Goal: Contribute content: Add original content to the website for others to see

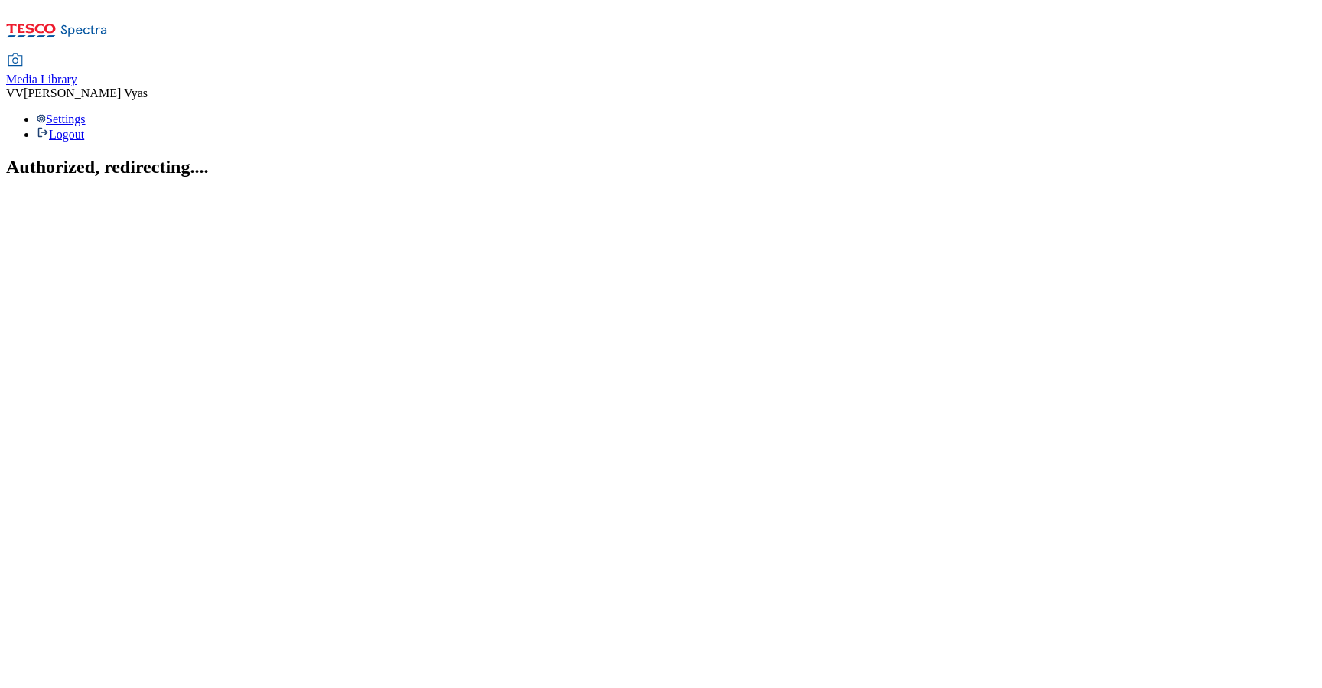
click at [77, 73] on span "Media Library" at bounding box center [41, 79] width 71 height 13
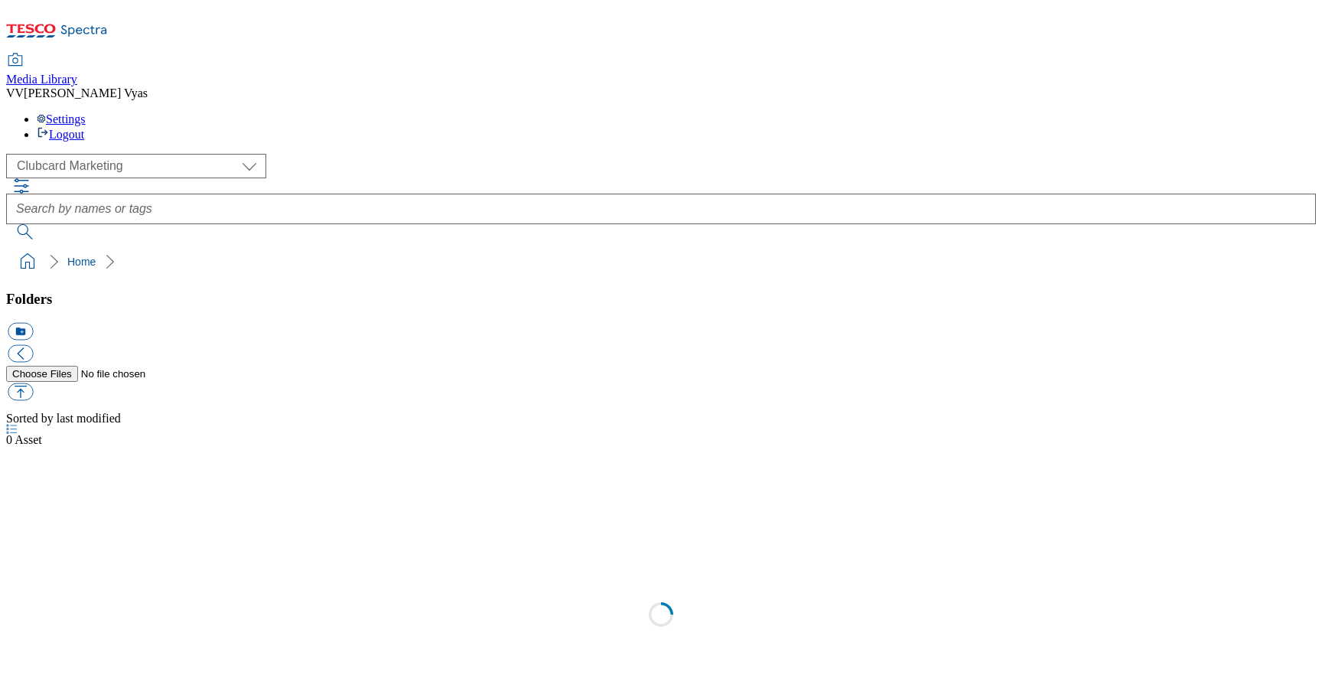
scroll to position [2, 0]
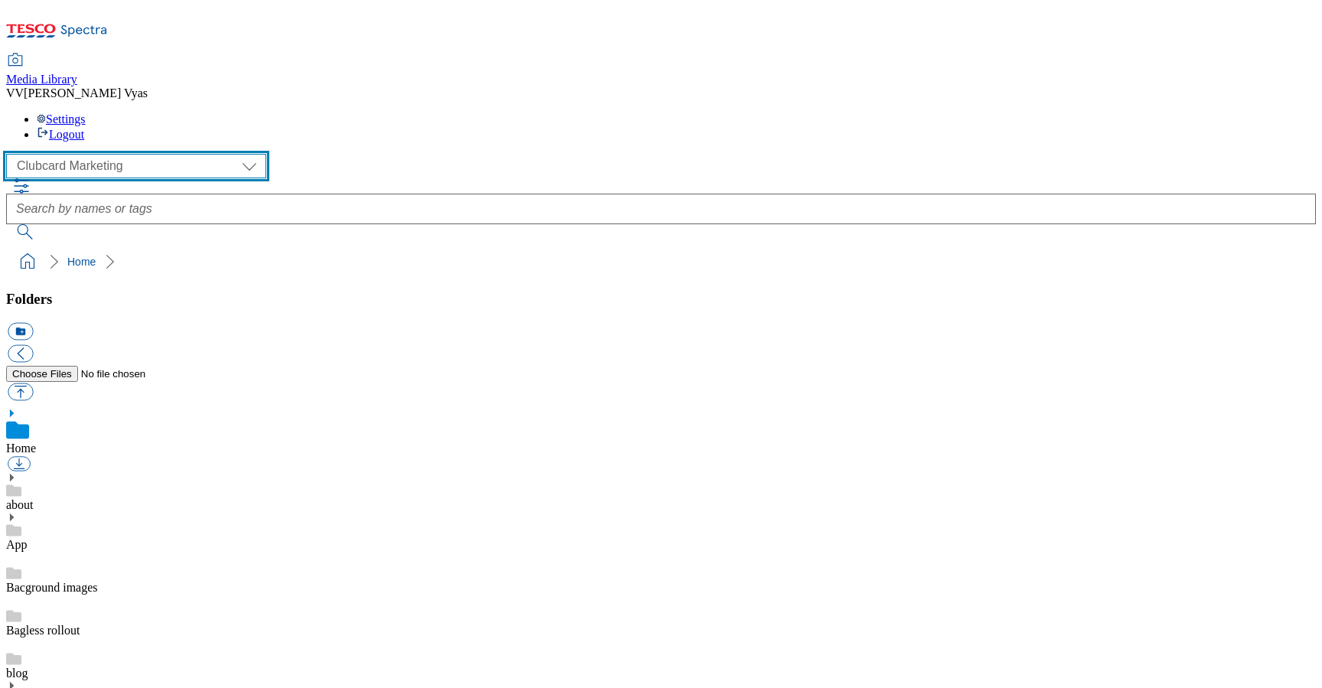
select select "flare-ghs-roi"
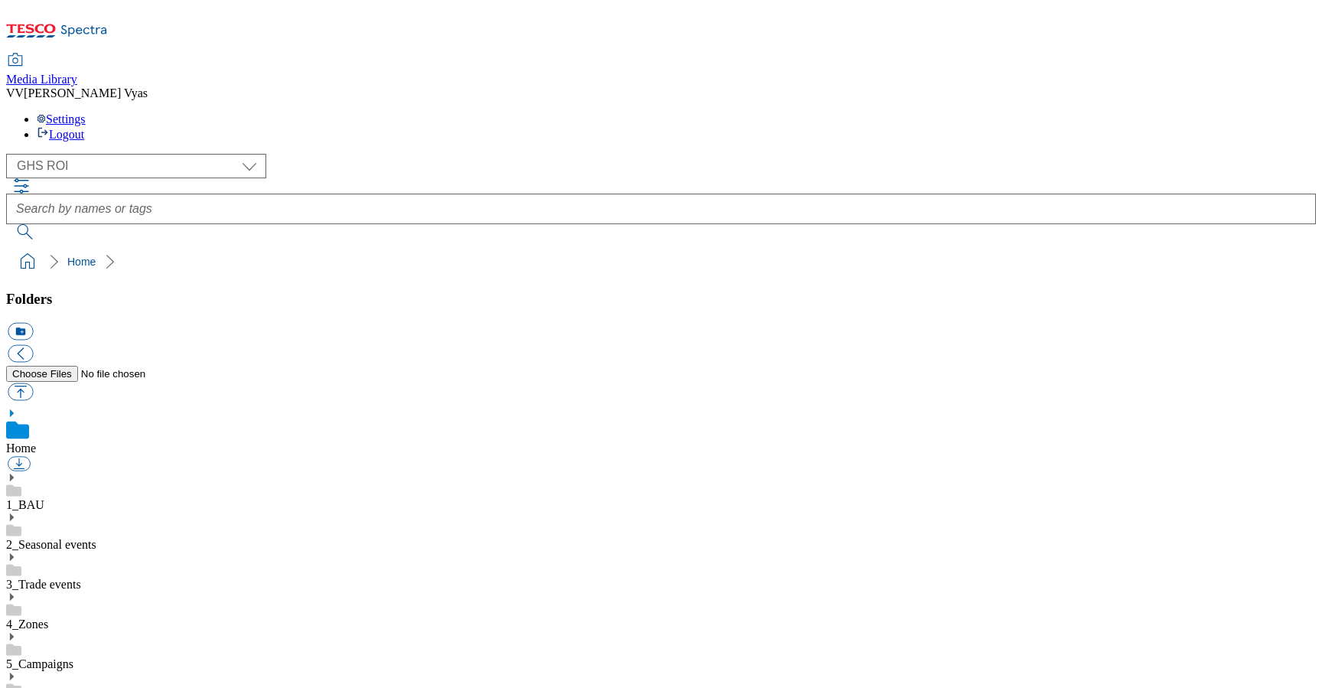
click at [17, 591] on icon at bounding box center [11, 596] width 11 height 11
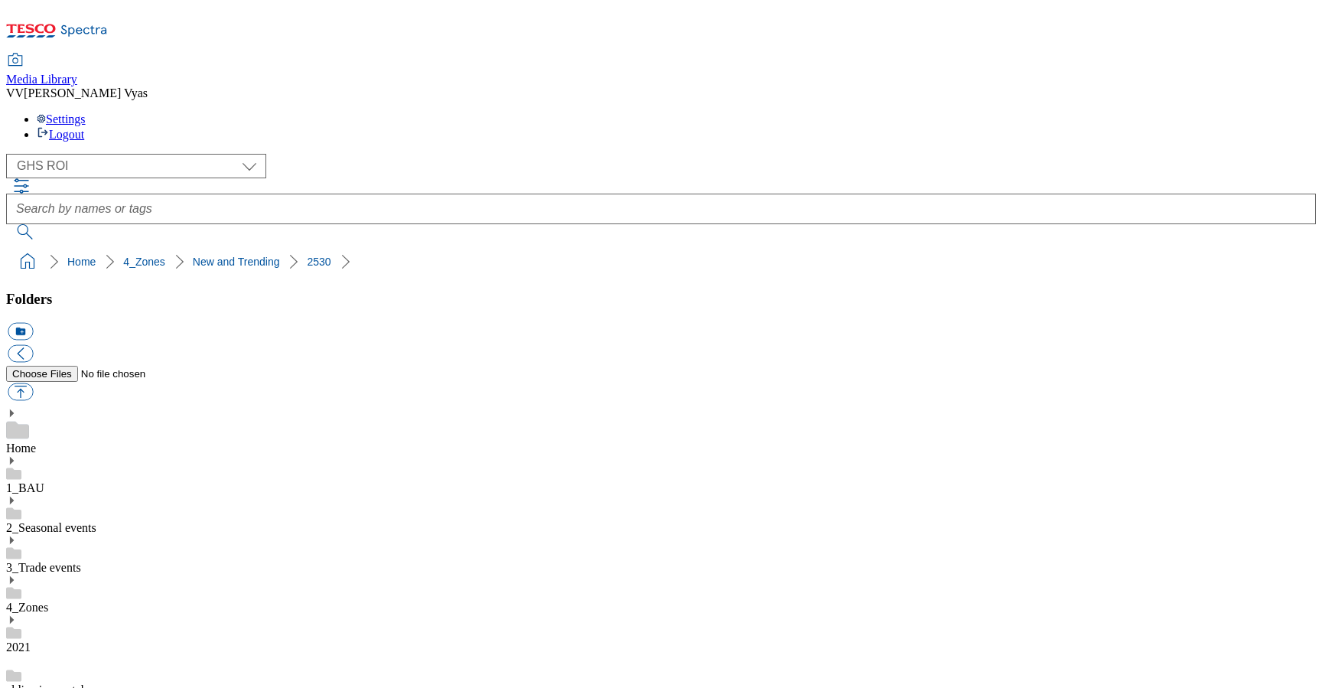
scroll to position [613, 0]
click at [33, 383] on button "button" at bounding box center [20, 392] width 25 height 18
type input "C:\fakepath\2529-BLThumbnail-new-Frozen.jpg"
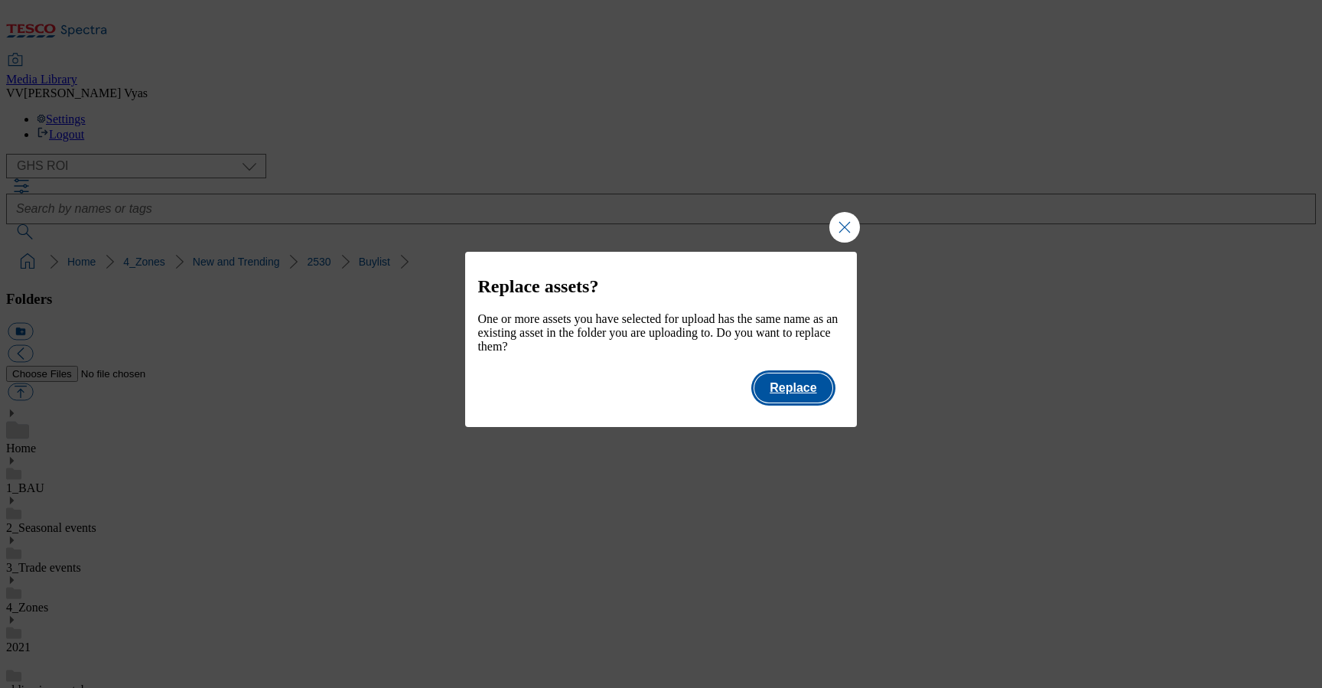
click at [794, 385] on button "Replace" at bounding box center [792, 387] width 77 height 29
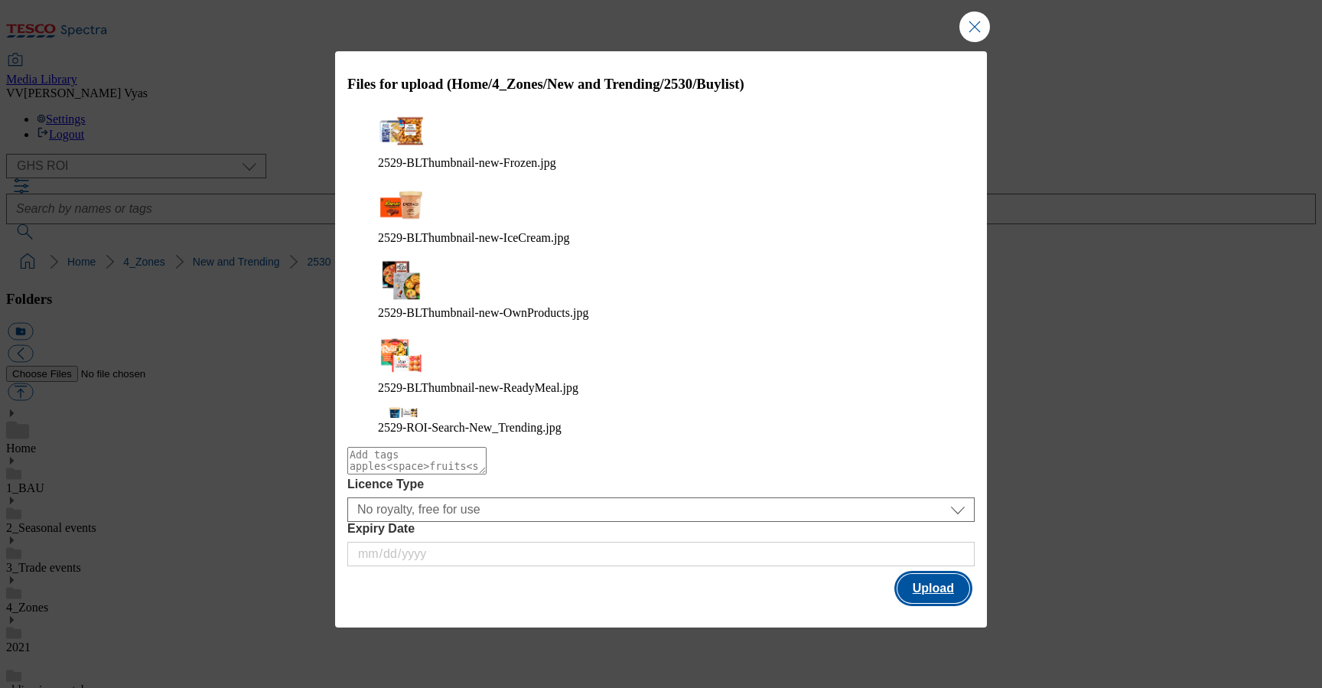
click at [939, 574] on button "Upload" at bounding box center [934, 588] width 72 height 29
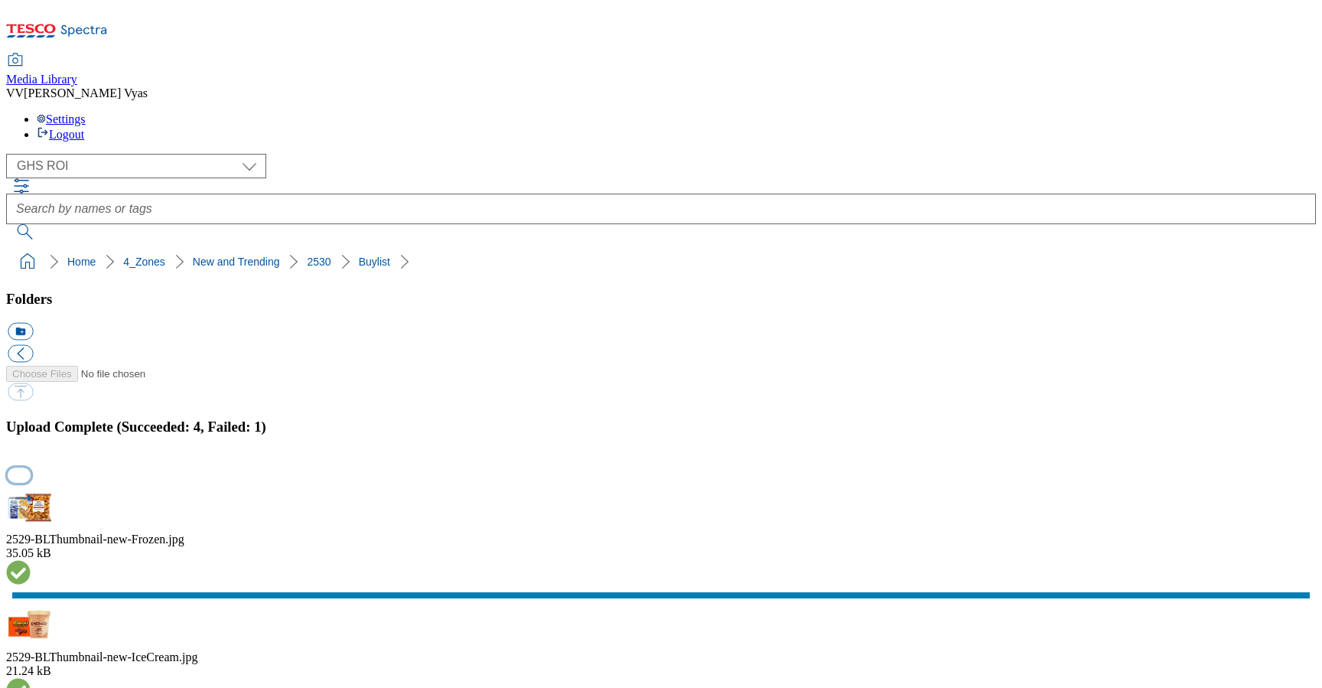
click at [31, 468] on button "button" at bounding box center [19, 475] width 23 height 15
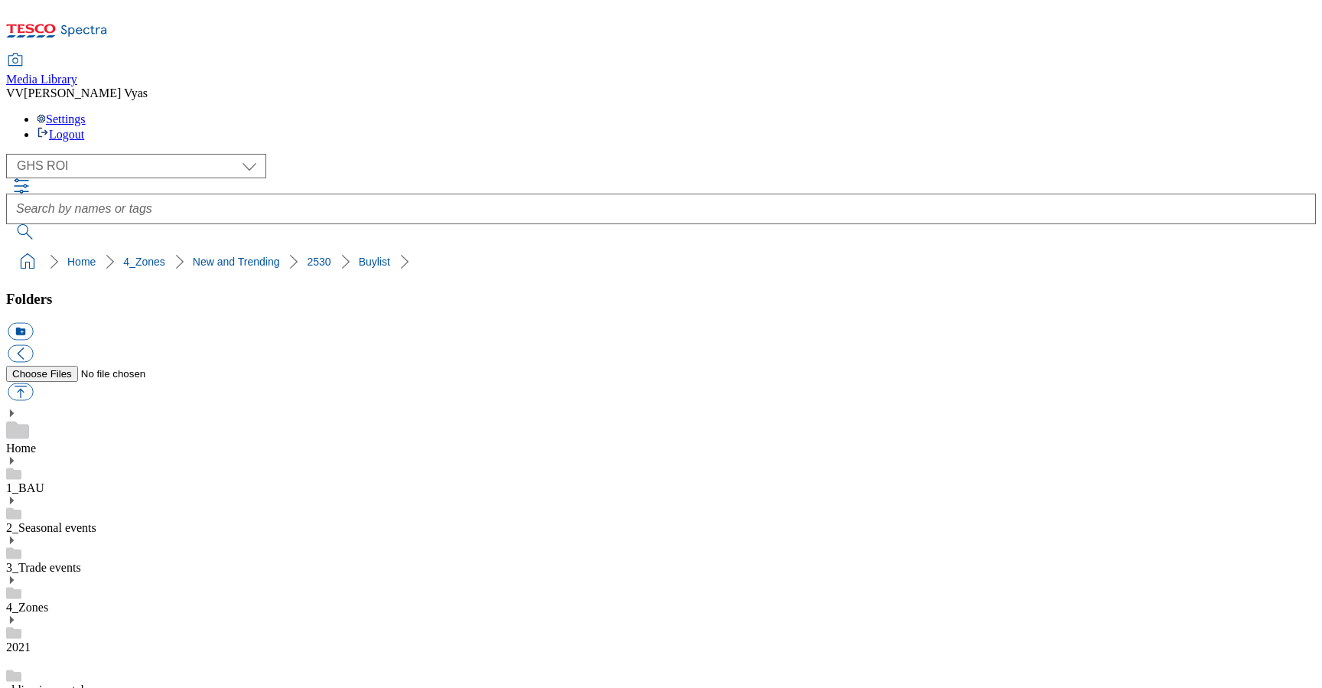
click at [33, 383] on button "button" at bounding box center [20, 392] width 25 height 18
type input "C:\fakepath\2523-WorldCuisine-GHS-TradeStamp-[GEOGRAPHIC_DATA]jpg"
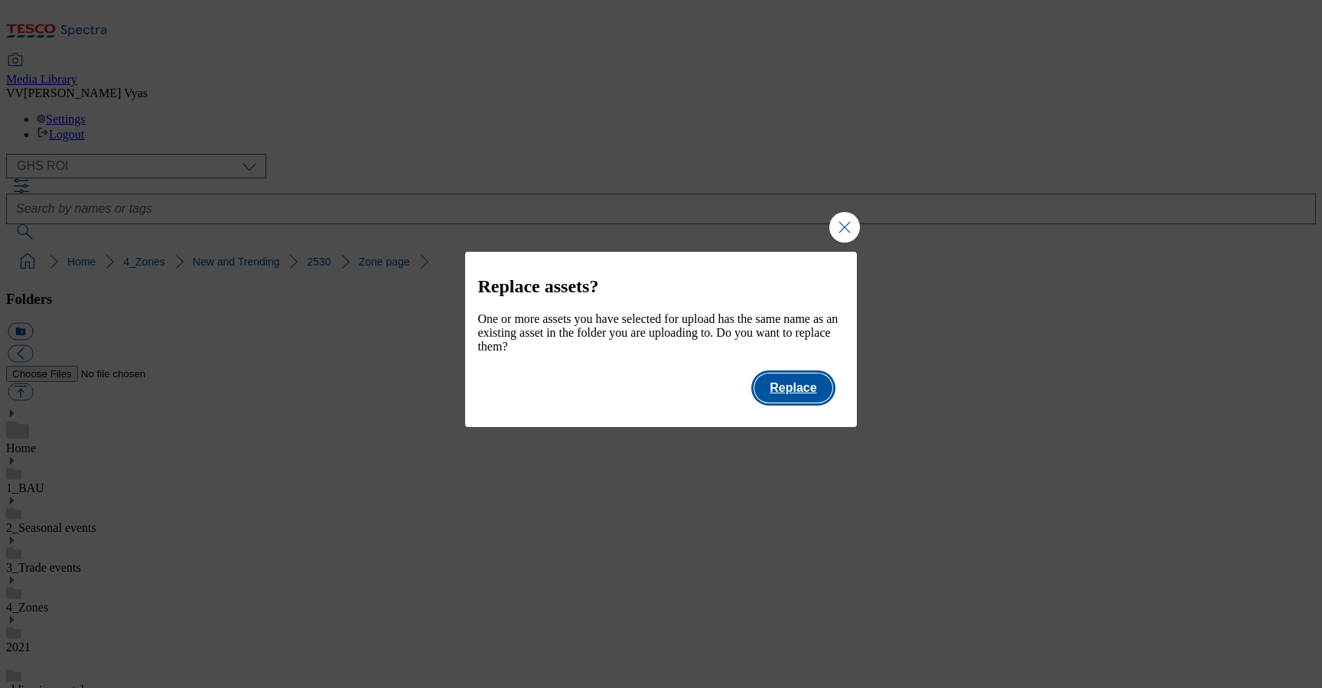
click at [787, 397] on button "Replace" at bounding box center [792, 387] width 77 height 29
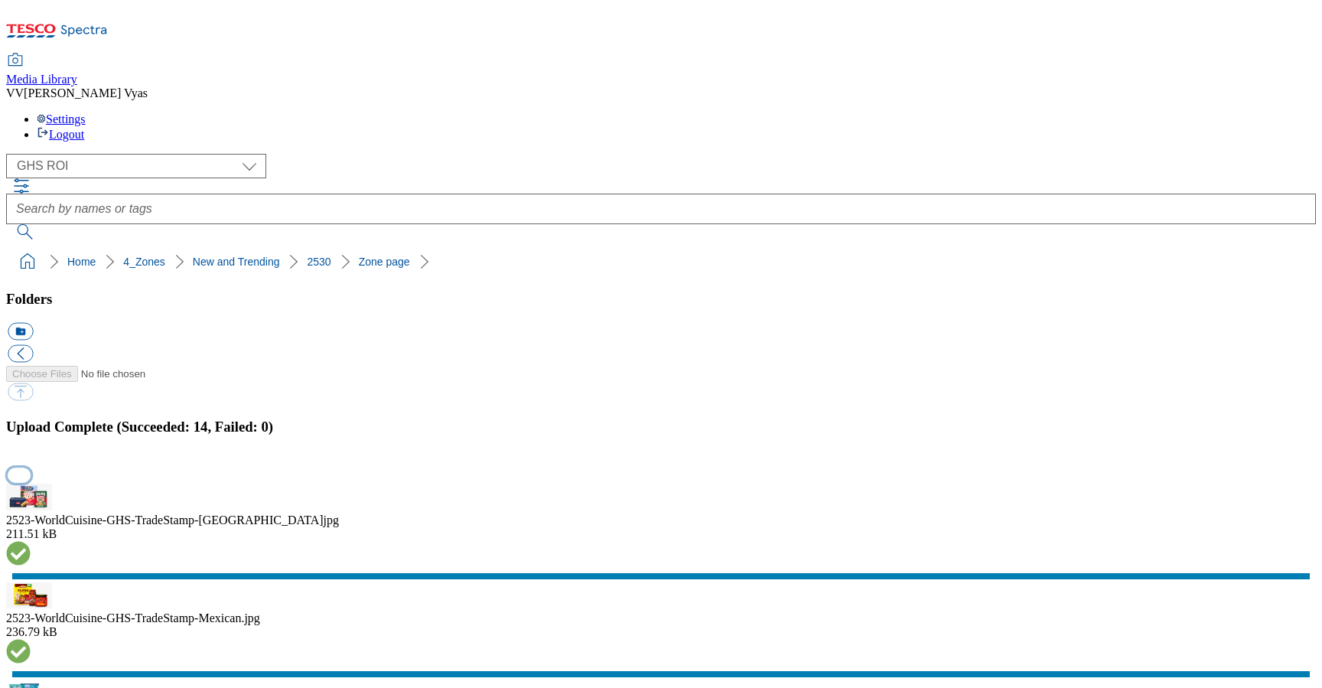
click at [31, 468] on button "button" at bounding box center [19, 475] width 23 height 15
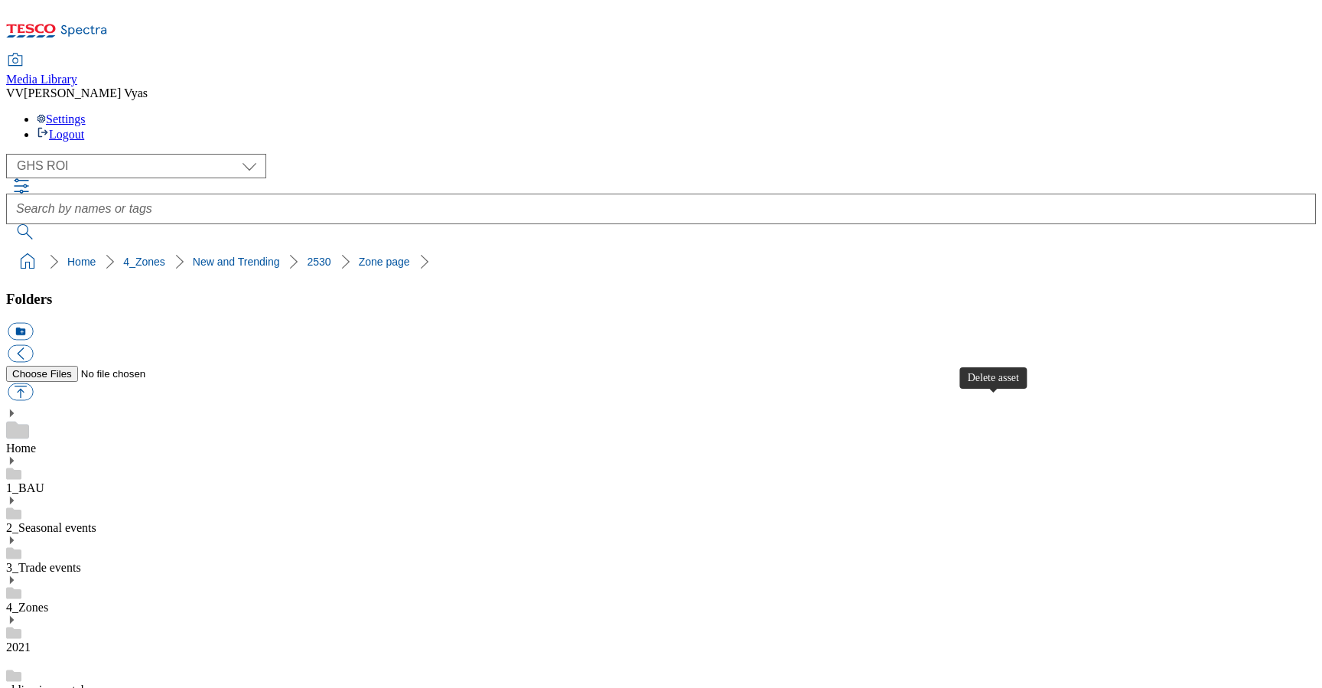
scroll to position [250, 0]
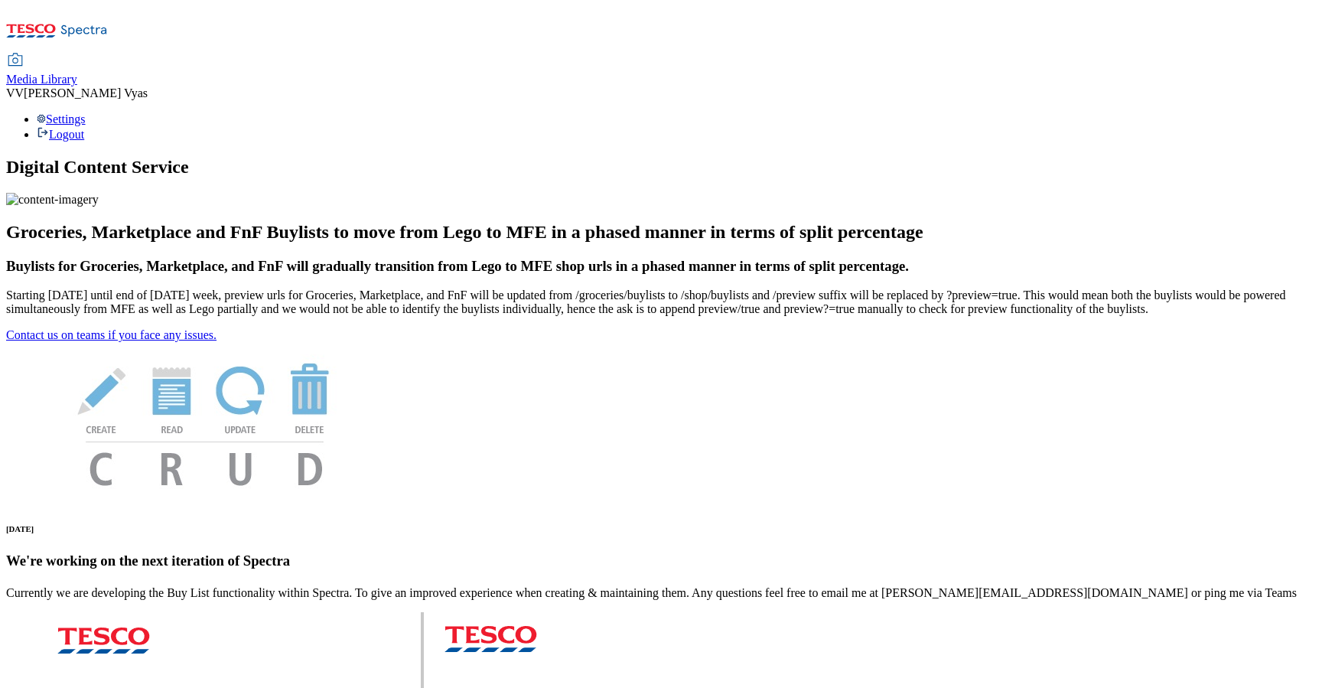
click at [77, 73] on span "Media Library" at bounding box center [41, 79] width 71 height 13
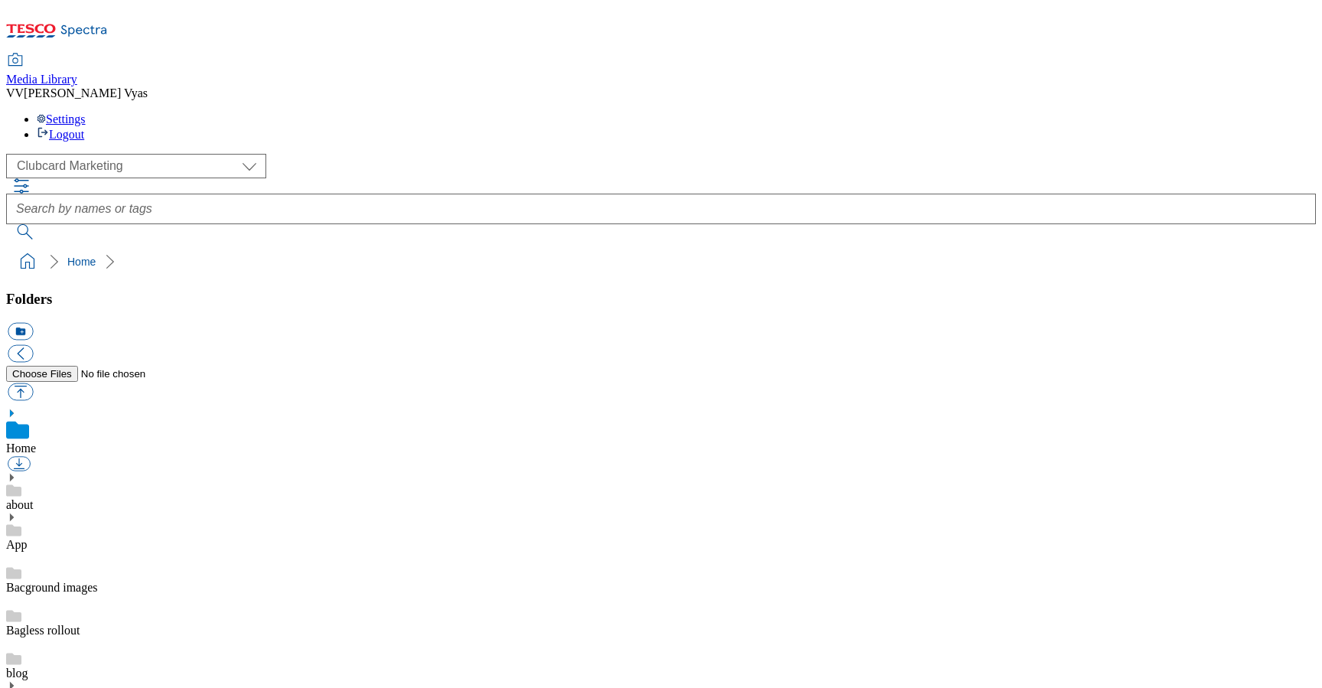
scroll to position [2, 0]
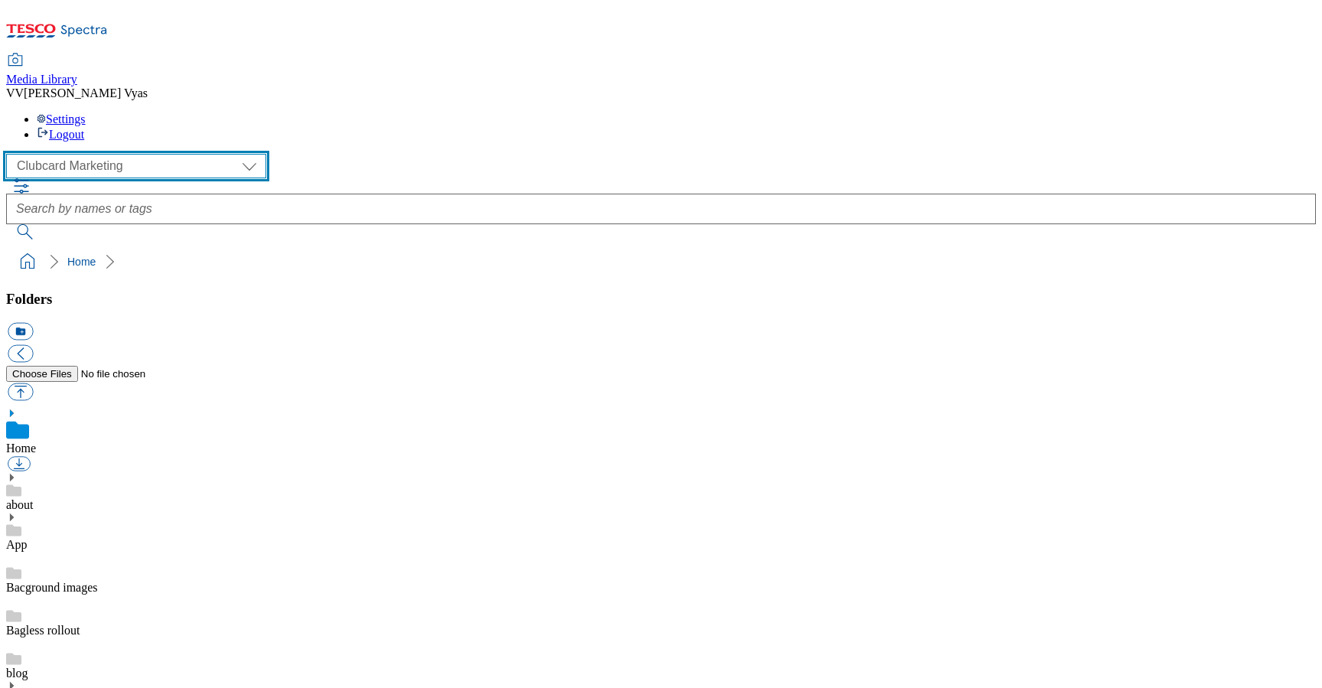
select select "flare-ghs-roi"
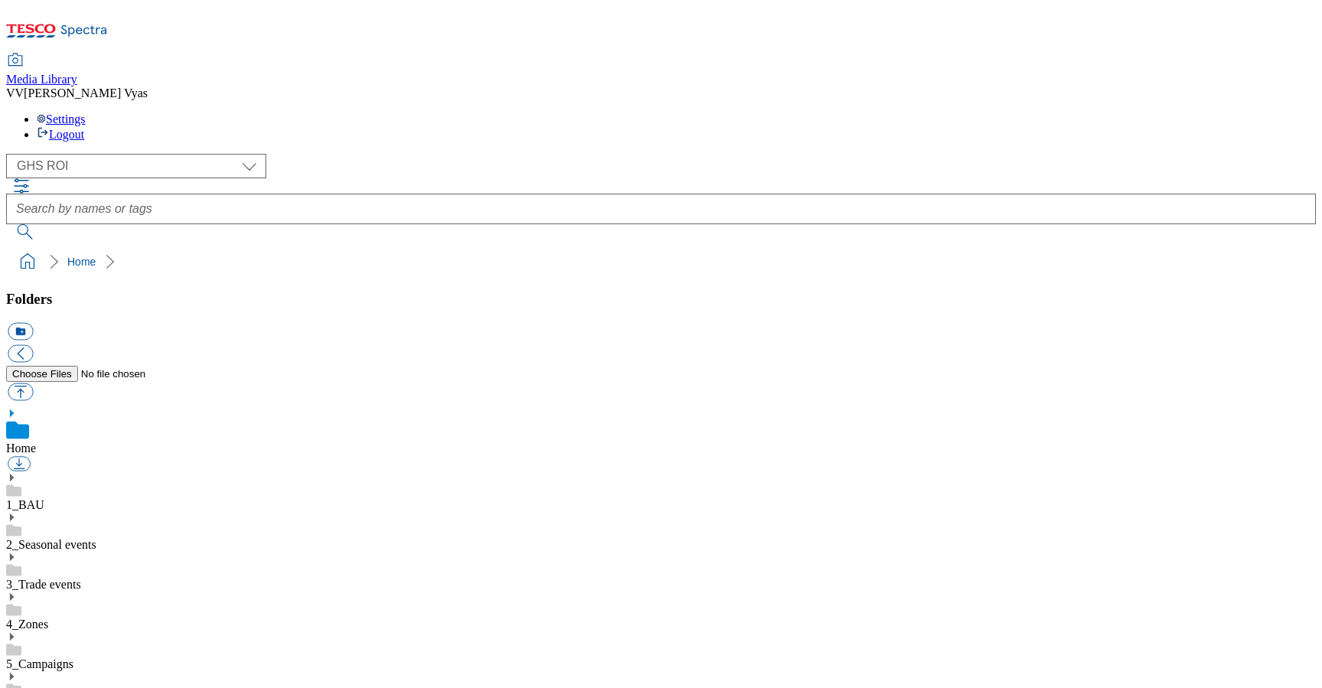
click at [37, 472] on div "1_BAU" at bounding box center [661, 492] width 1310 height 40
click at [17, 455] on icon at bounding box center [11, 460] width 11 height 11
click at [17, 631] on icon at bounding box center [11, 636] width 11 height 11
click at [14, 633] on use at bounding box center [12, 637] width 4 height 8
click at [14, 616] on use at bounding box center [12, 620] width 4 height 8
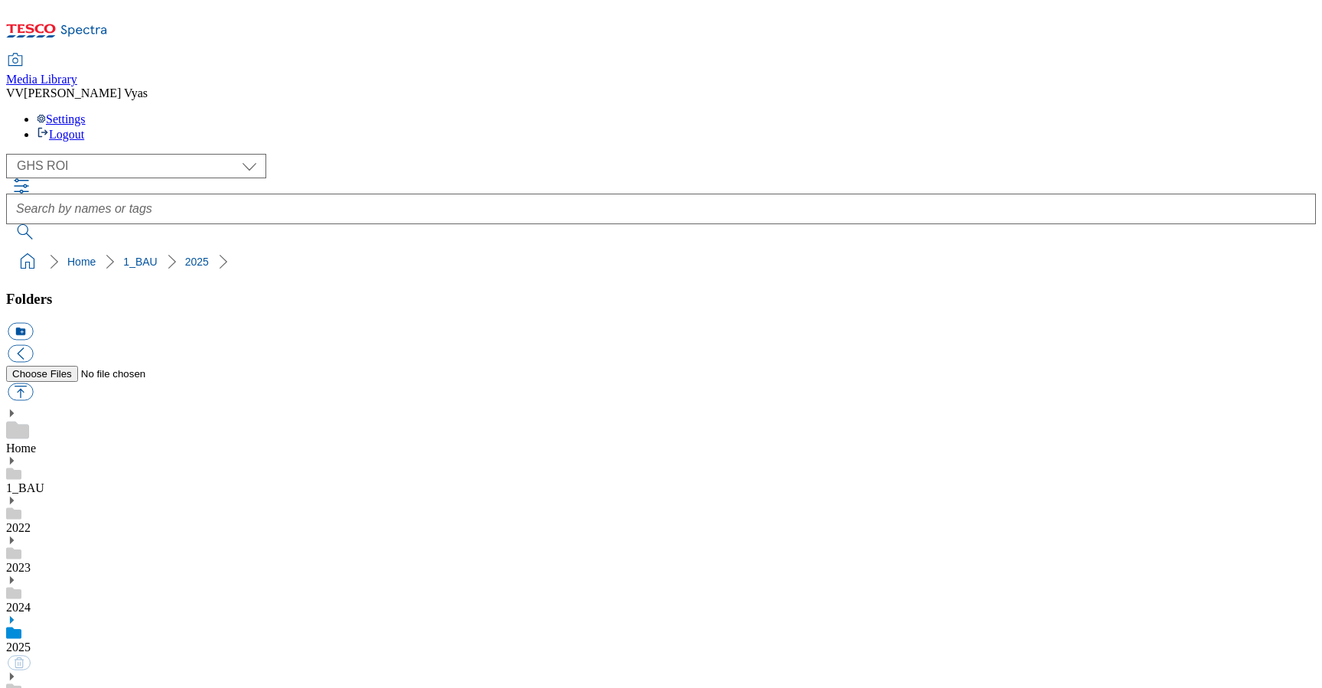
scroll to position [681, 0]
